Goal: Task Accomplishment & Management: Complete application form

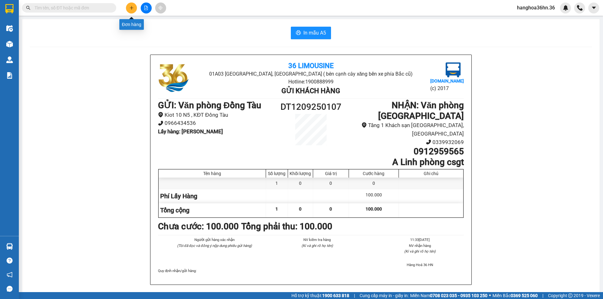
click at [128, 5] on button at bounding box center [131, 8] width 11 height 11
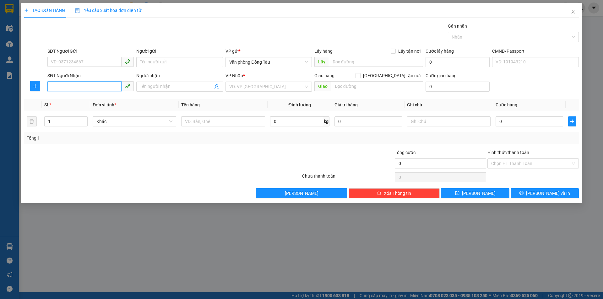
click at [75, 84] on input "SĐT Người Nhận" at bounding box center [84, 86] width 74 height 10
type input "0971356933"
click at [156, 87] on input "Người nhận" at bounding box center [176, 86] width 73 height 7
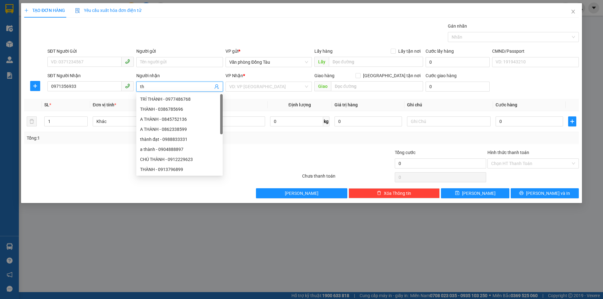
type input "t"
type input "hạnh"
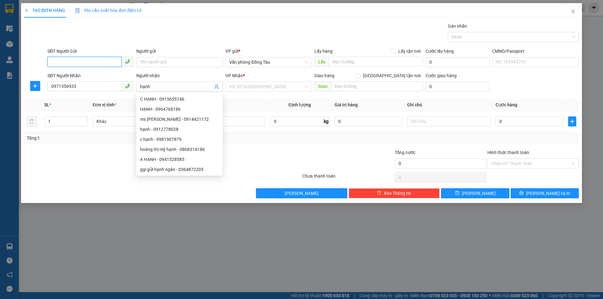
click at [81, 59] on input "SĐT Người Gửi" at bounding box center [84, 62] width 74 height 10
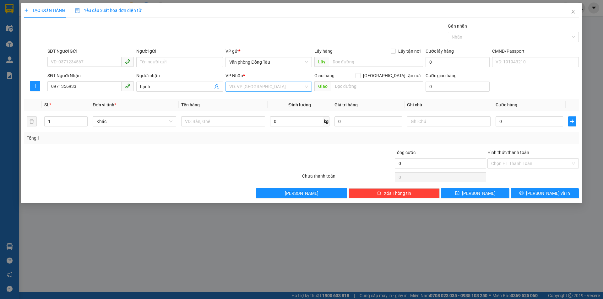
click at [287, 86] on input "search" at bounding box center [266, 86] width 74 height 9
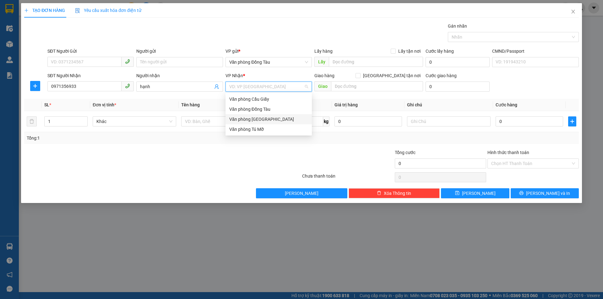
click at [266, 119] on div "Văn phòng [GEOGRAPHIC_DATA]" at bounding box center [268, 119] width 79 height 7
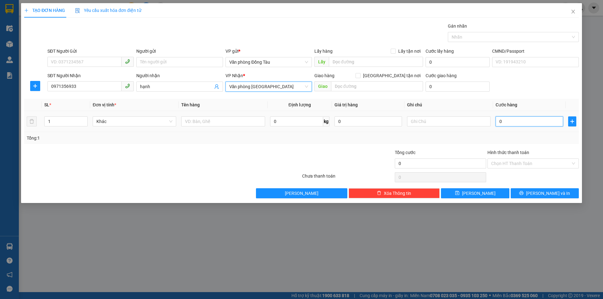
click at [514, 123] on input "0" at bounding box center [530, 122] width 68 height 10
type input "1"
type input "15"
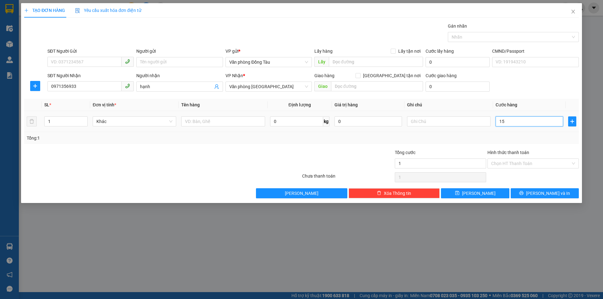
type input "15"
type input "150"
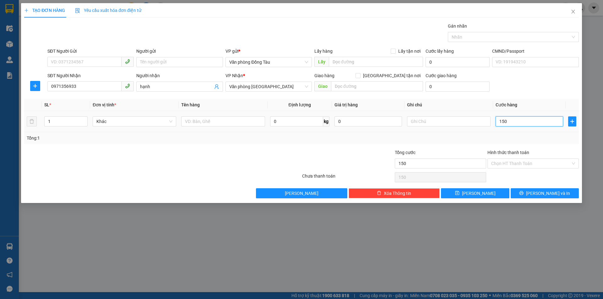
type input "1.500"
type input "15.000"
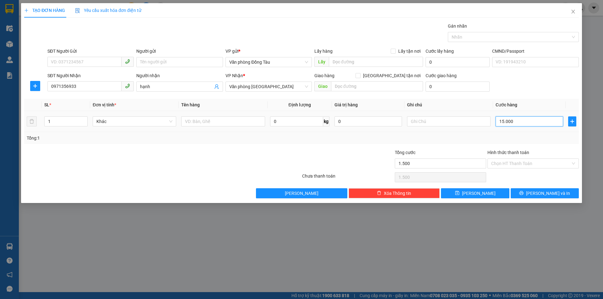
type input "15.000"
type input "150.000"
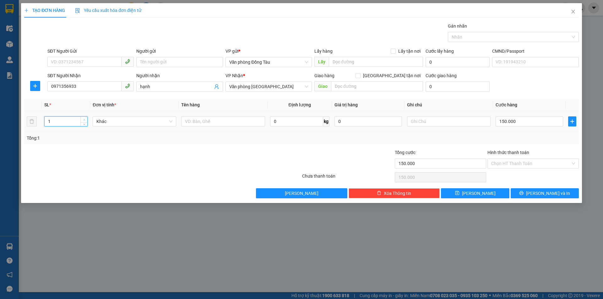
click at [85, 118] on span "up" at bounding box center [84, 120] width 4 height 4
type input "3"
click at [85, 118] on span "up" at bounding box center [84, 120] width 4 height 4
click at [205, 123] on input "text" at bounding box center [223, 122] width 84 height 10
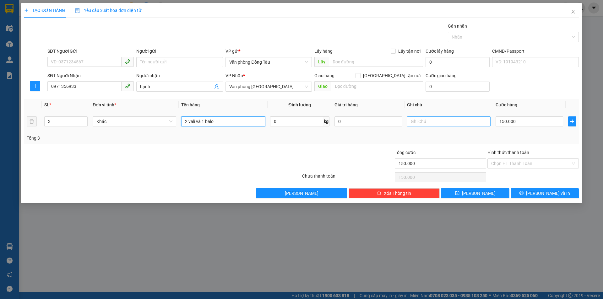
type input "2 vali và 1 balo"
click at [436, 122] on input "text" at bounding box center [449, 122] width 84 height 10
type input "d"
click at [434, 122] on input "để vp hôm au khách lấy" at bounding box center [449, 122] width 84 height 10
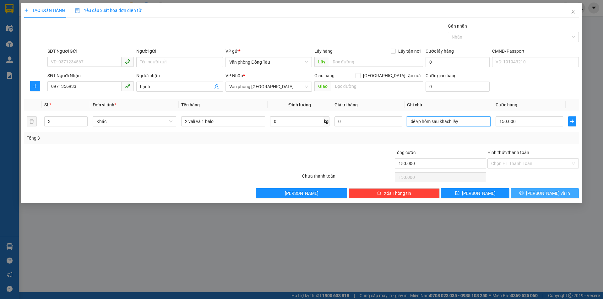
type input "để vp hôm sau khách lấy"
click at [539, 195] on span "[PERSON_NAME] và In" at bounding box center [548, 193] width 44 height 7
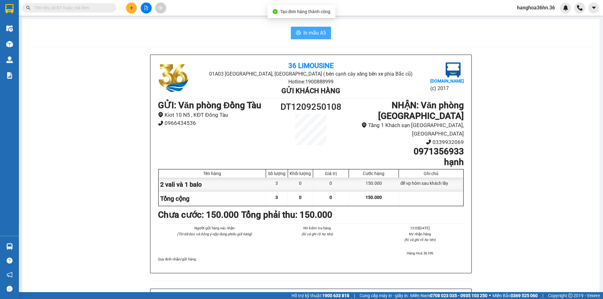
click at [303, 33] on span "In mẫu A5" at bounding box center [314, 33] width 23 height 8
click at [297, 34] on icon "printer" at bounding box center [298, 32] width 5 height 5
